Goal: Information Seeking & Learning: Get advice/opinions

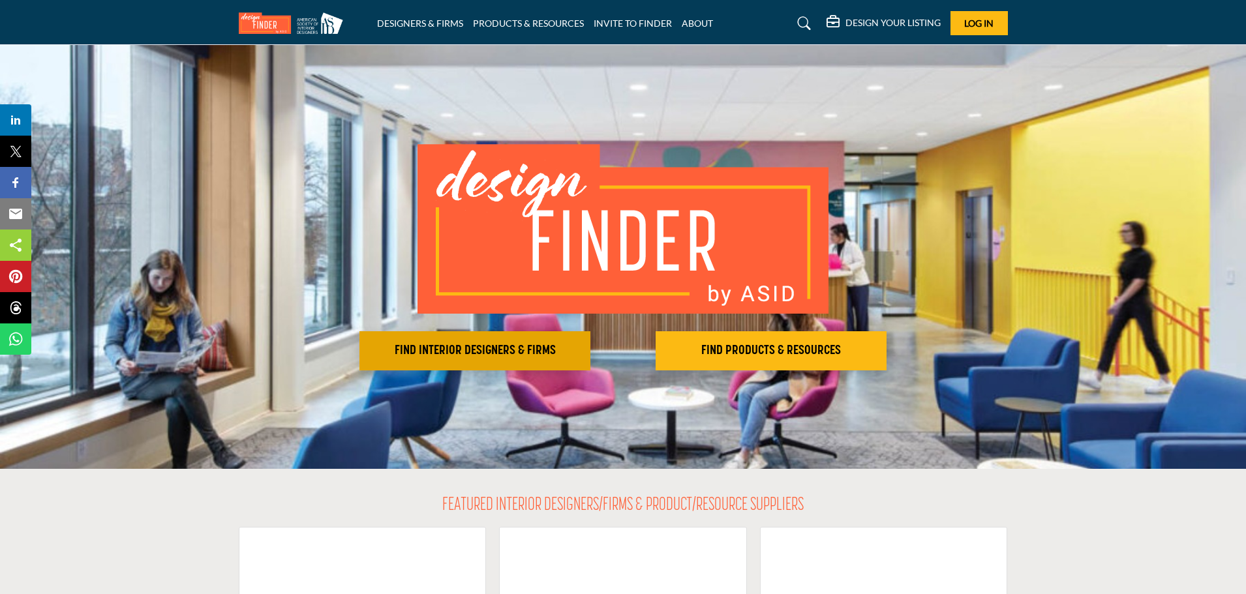
click at [522, 347] on h2 "FIND INTERIOR DESIGNERS & FIRMS" at bounding box center [474, 351] width 223 height 16
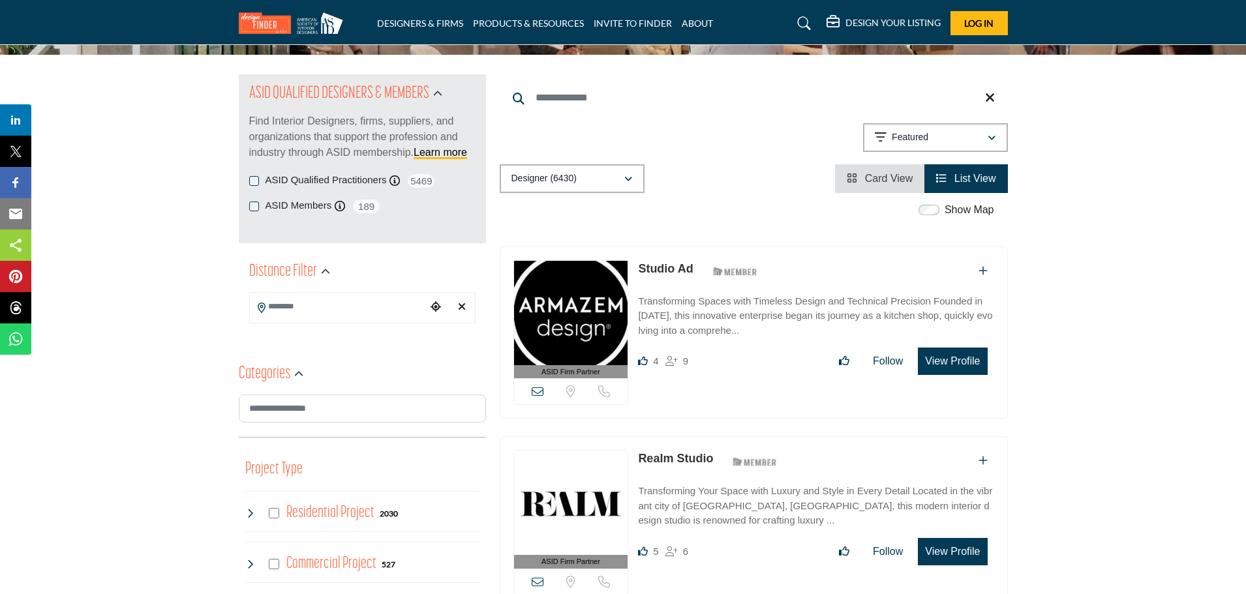
scroll to position [130, 0]
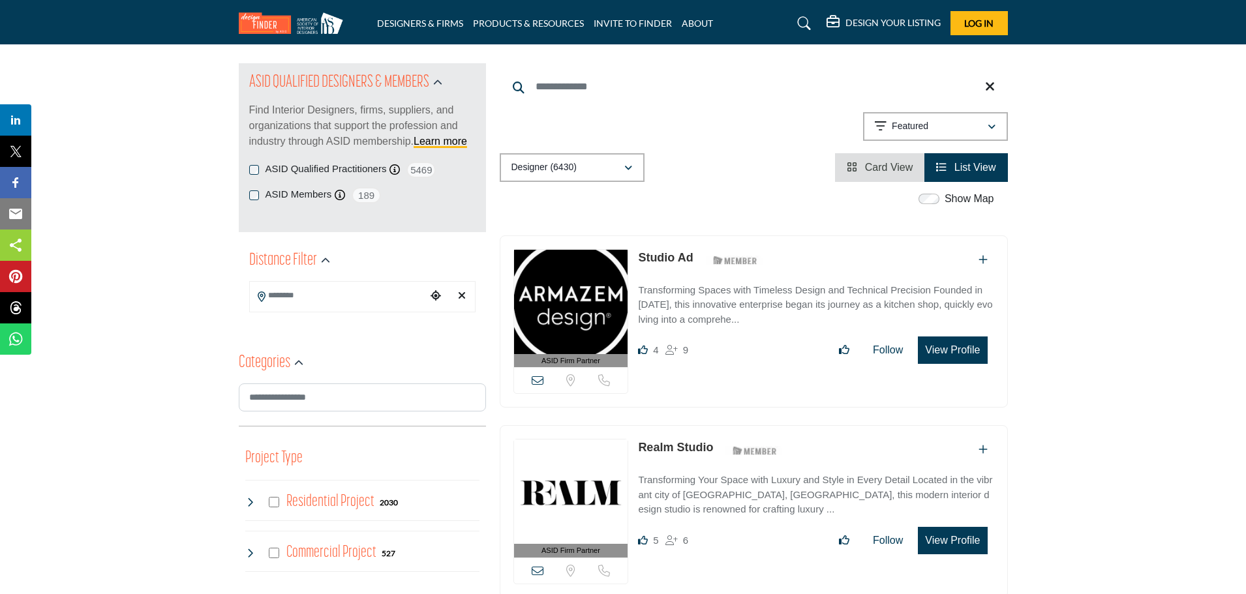
click at [252, 200] on div "ASID Members ASID Member who supports and impacts the Interior Design industry.…" at bounding box center [362, 195] width 226 height 16
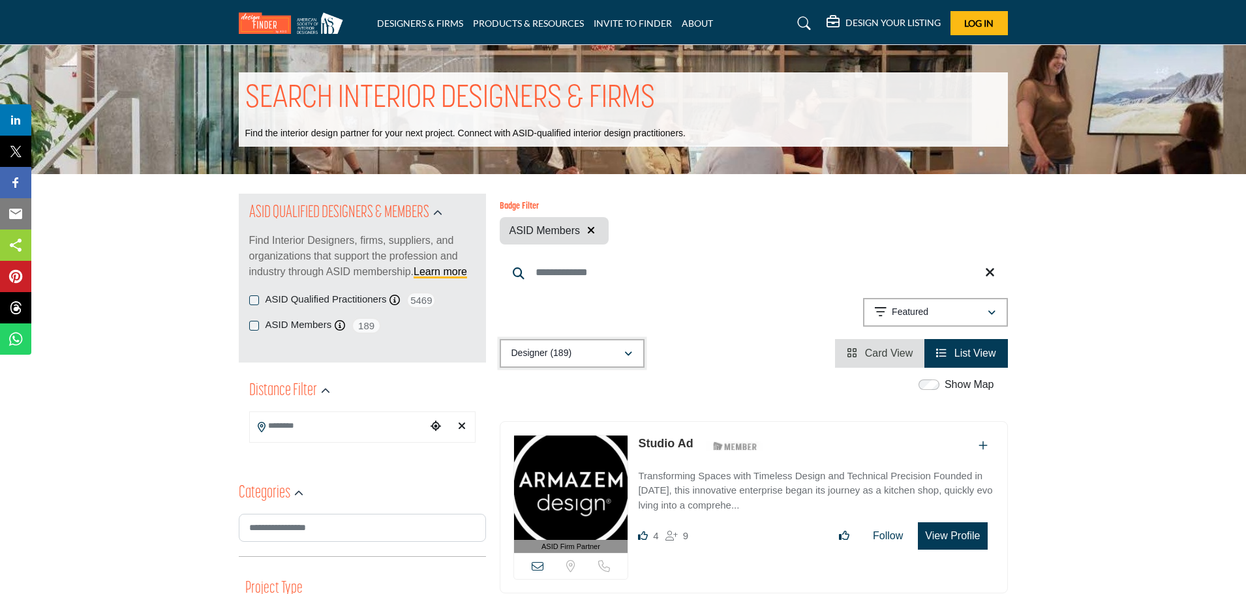
click at [589, 354] on div "Designer (189)" at bounding box center [568, 354] width 112 height 16
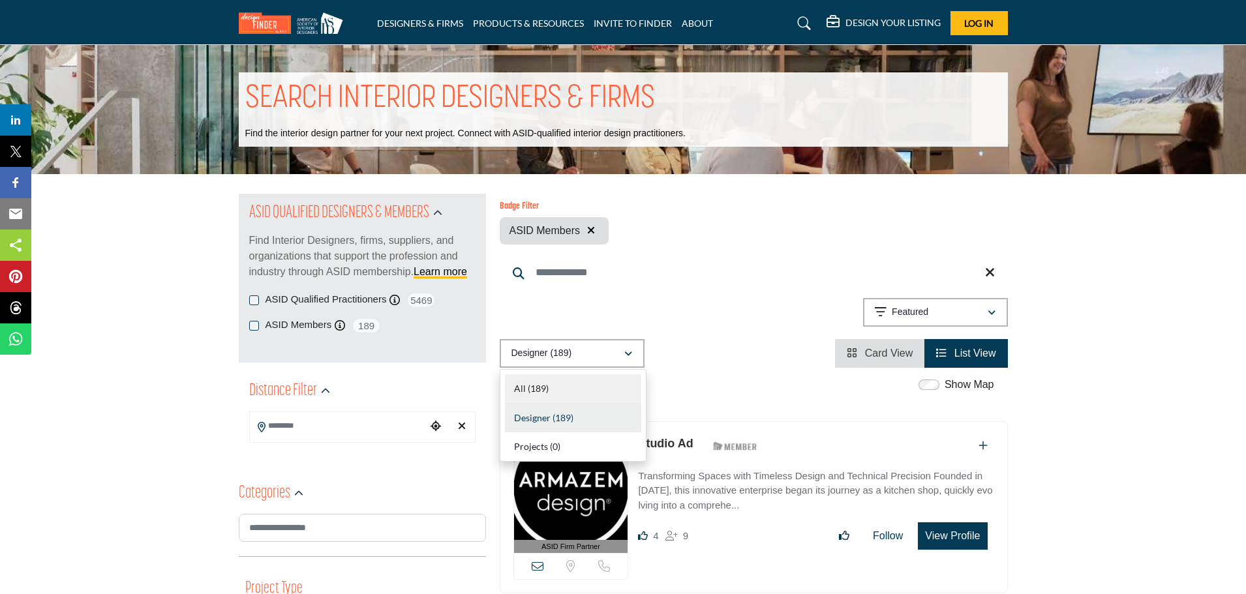
click at [530, 391] on b "(189)" at bounding box center [538, 388] width 21 height 11
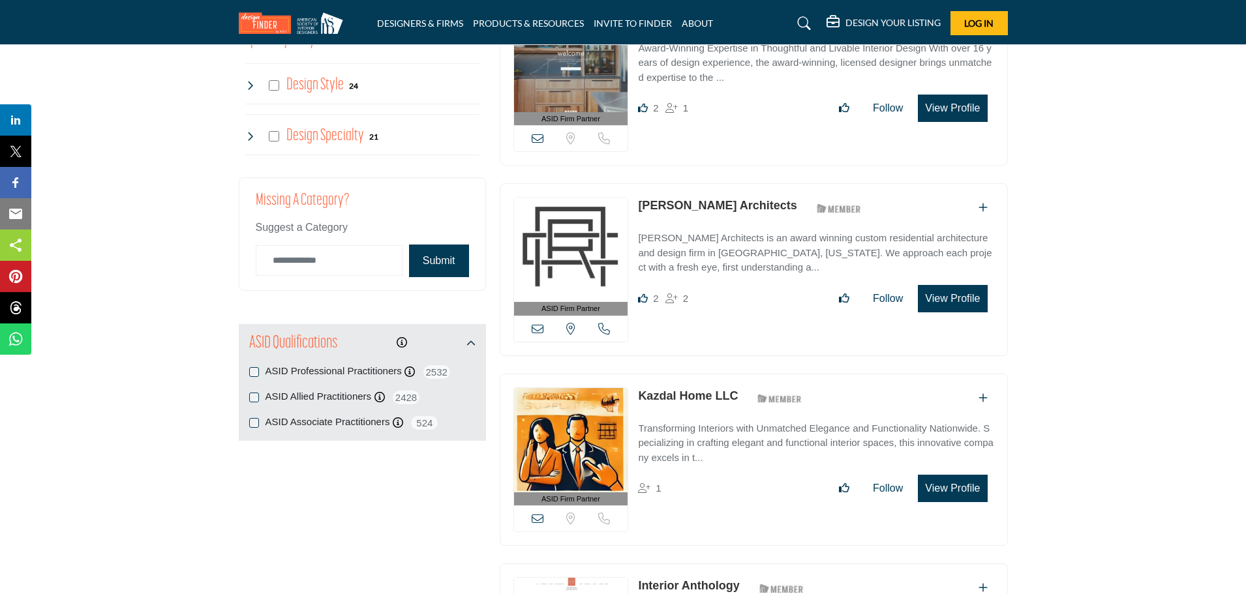
scroll to position [1370, 0]
